Goal: Find specific page/section

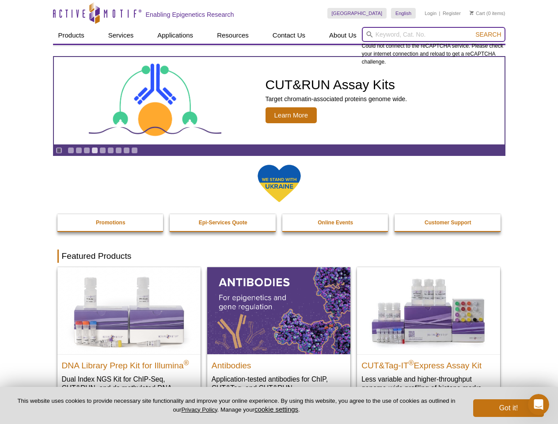
click at [434, 34] on input "search" at bounding box center [434, 34] width 144 height 15
click at [488, 34] on span "Search" at bounding box center [489, 34] width 26 height 7
click at [59, 150] on icon "Pause" at bounding box center [59, 151] width 6 height 6
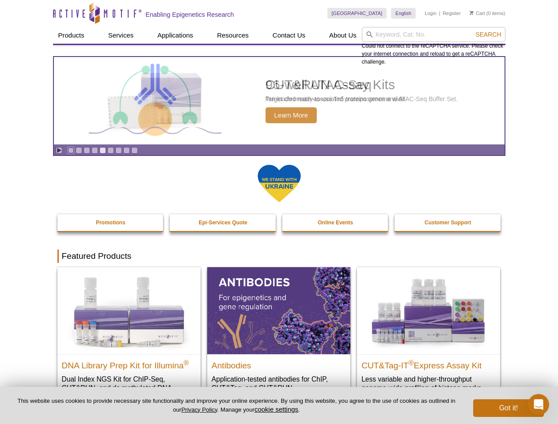
click at [71, 150] on link "Go to slide 1" at bounding box center [71, 150] width 7 height 7
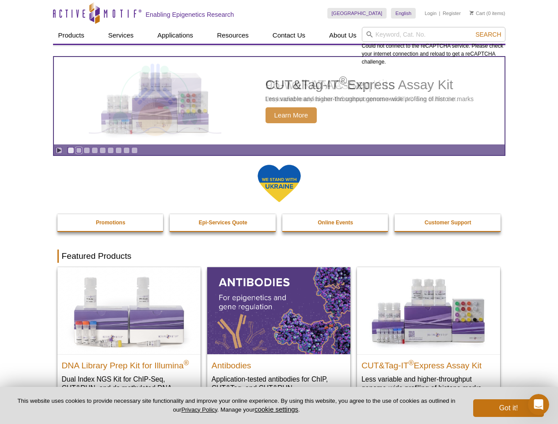
click at [79, 150] on link "Go to slide 2" at bounding box center [79, 150] width 7 height 7
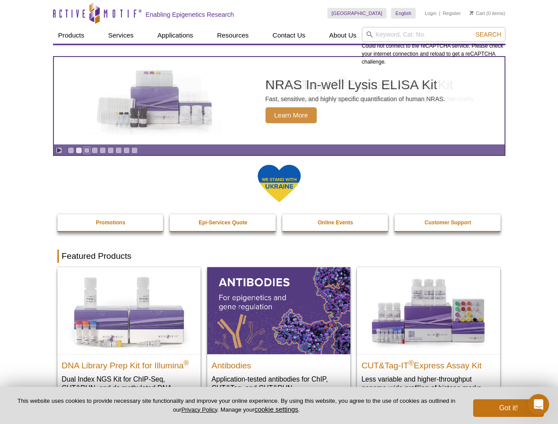
click at [87, 150] on link "Go to slide 3" at bounding box center [87, 150] width 7 height 7
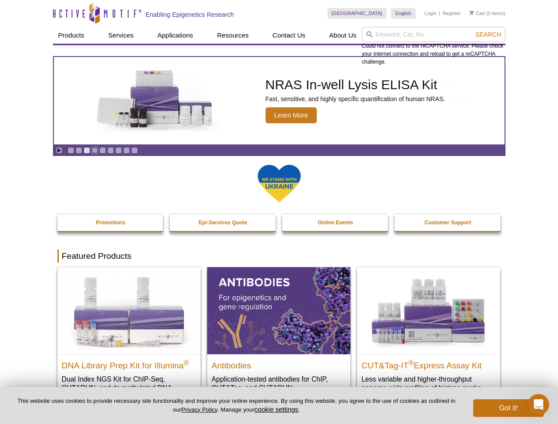
click at [95, 150] on link "Go to slide 4" at bounding box center [94, 150] width 7 height 7
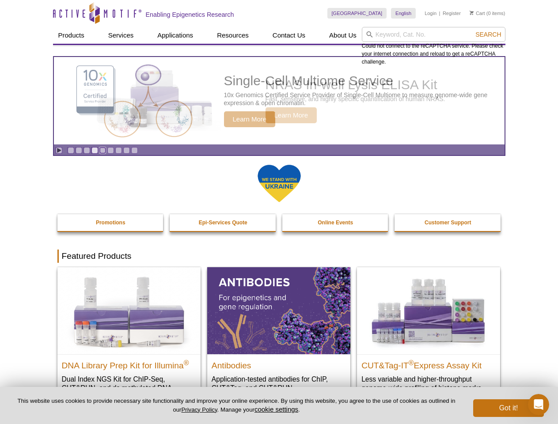
click at [103, 150] on link "Go to slide 5" at bounding box center [102, 150] width 7 height 7
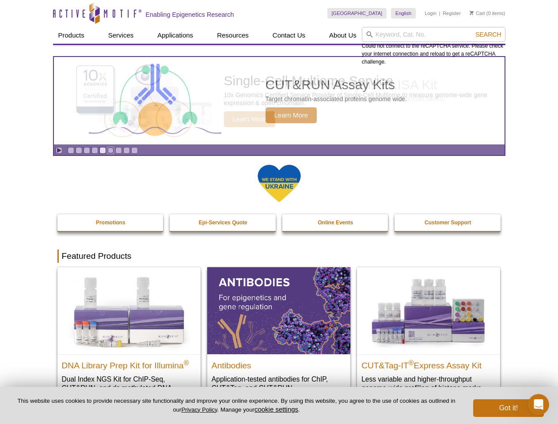
click at [110, 150] on link "Go to slide 6" at bounding box center [110, 150] width 7 height 7
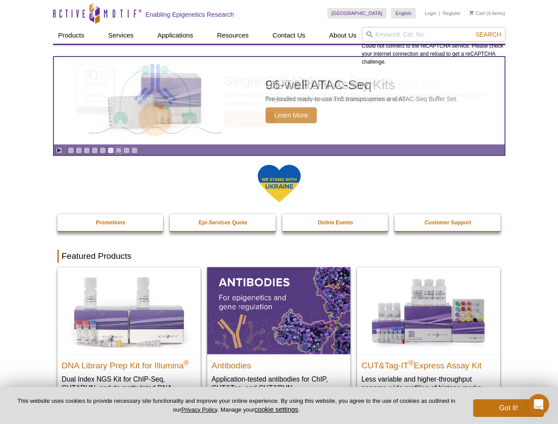
click at [118, 150] on link "Go to slide 7" at bounding box center [118, 150] width 7 height 7
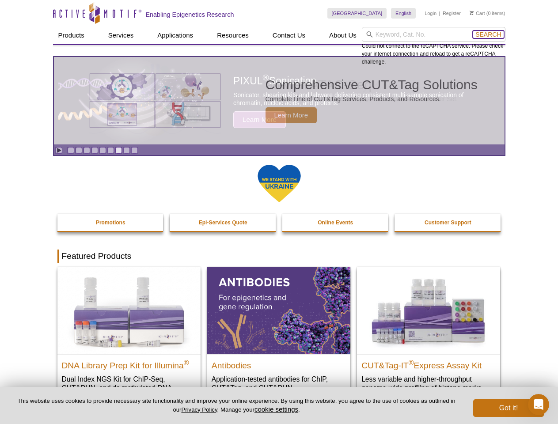
click at [488, 34] on span "Search" at bounding box center [489, 34] width 26 height 7
